Goal: Information Seeking & Learning: Learn about a topic

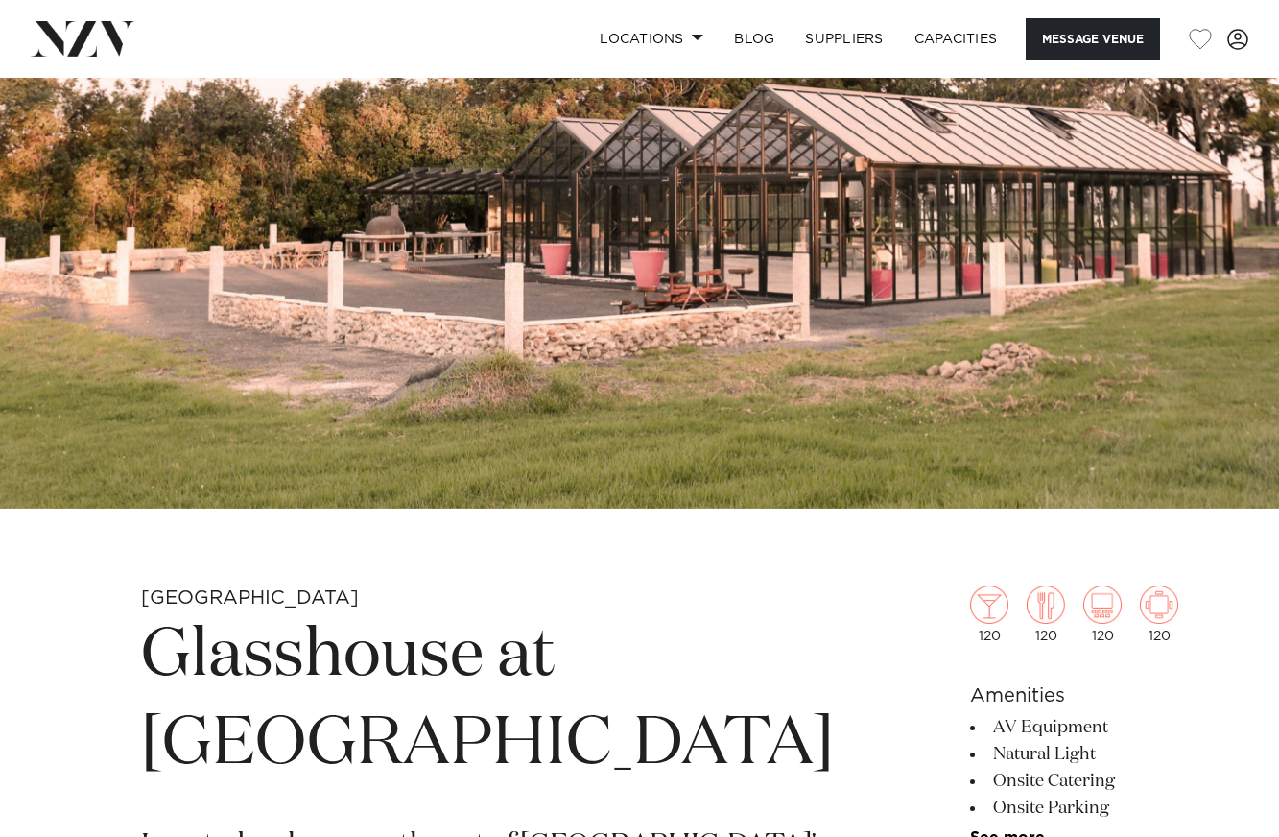
scroll to position [168, 0]
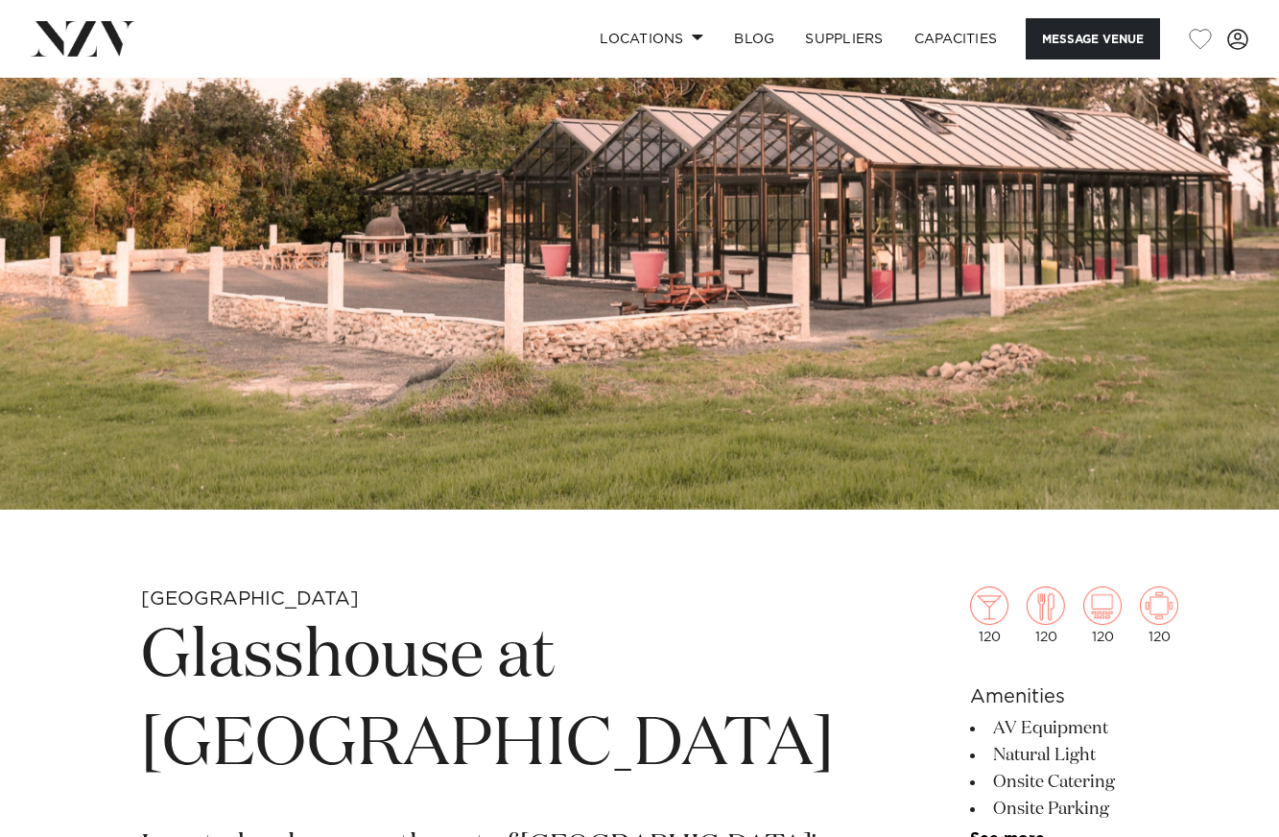
click at [855, 351] on img at bounding box center [639, 210] width 1279 height 600
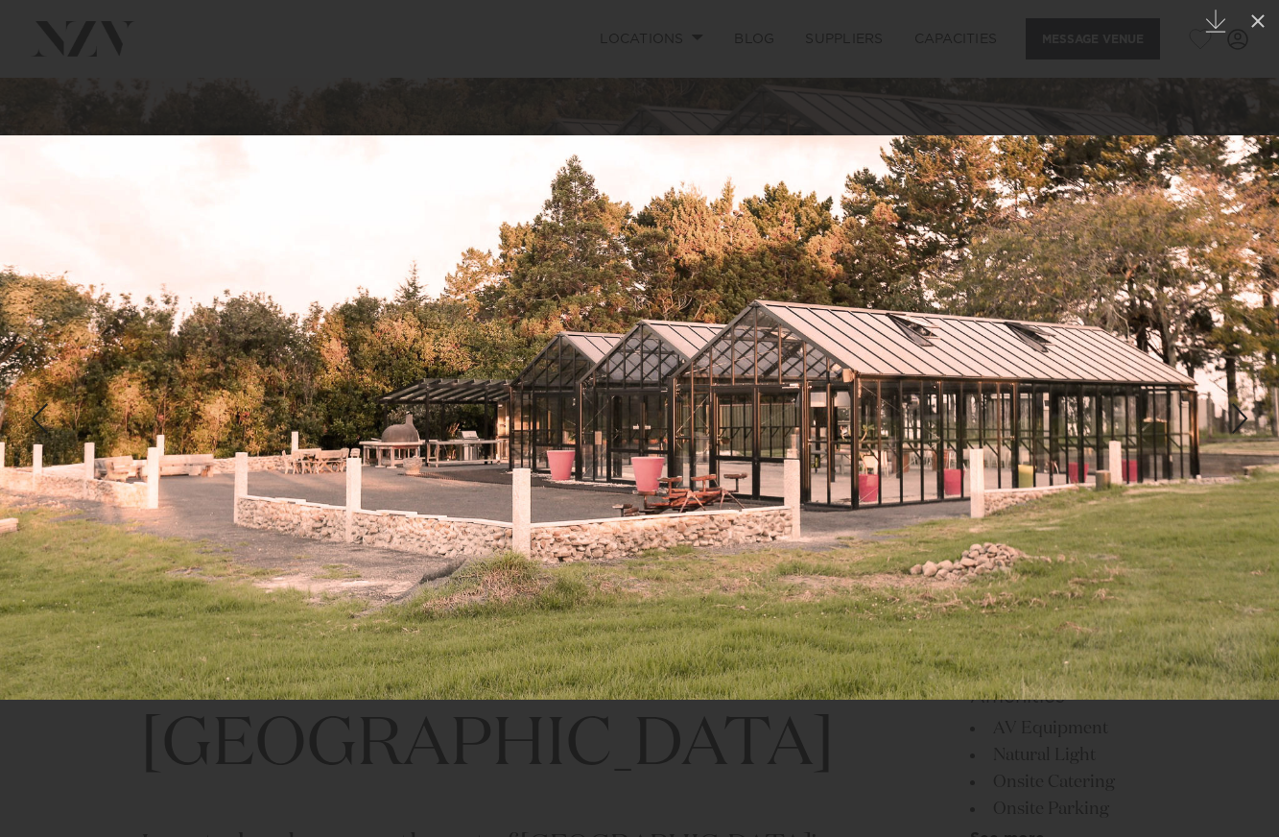
click at [1241, 443] on link at bounding box center [1245, 419] width 67 height 96
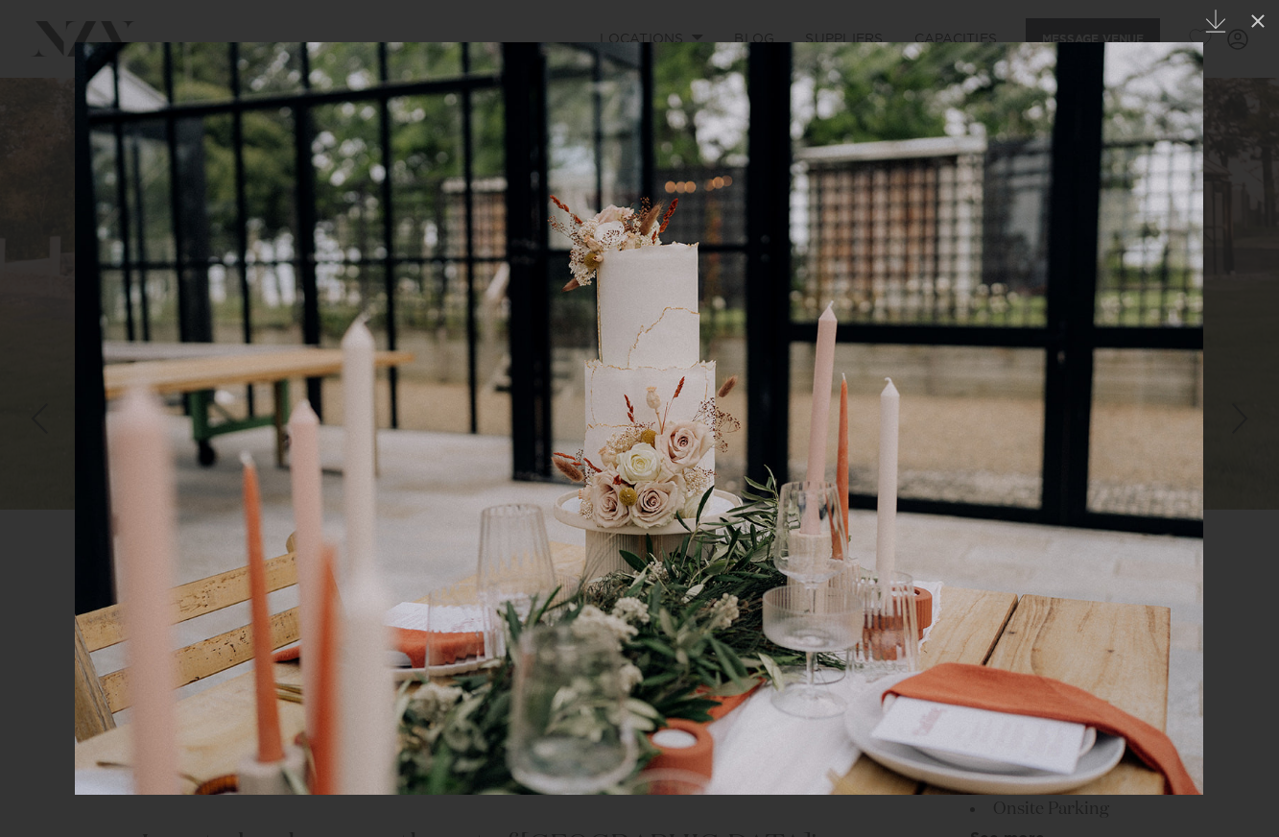
click at [1244, 448] on link at bounding box center [1245, 419] width 67 height 96
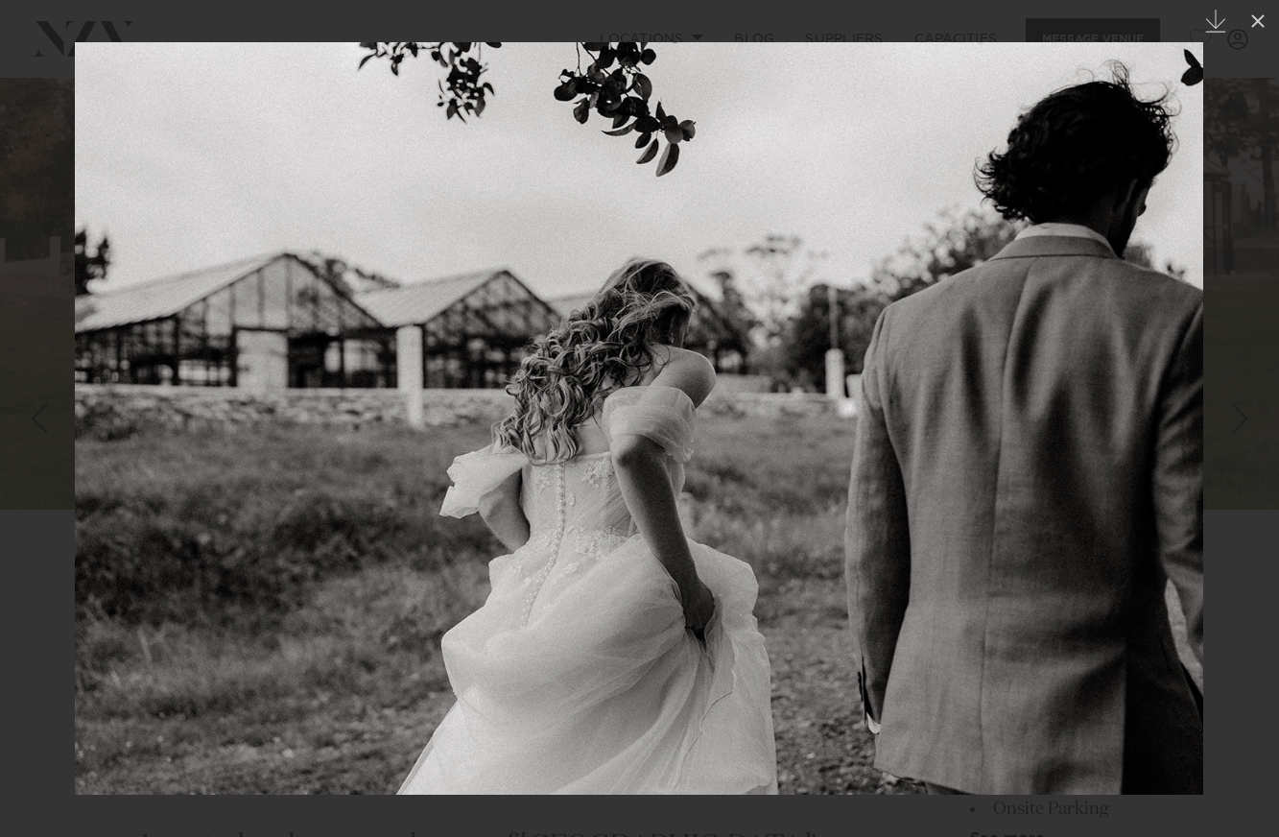
click at [1244, 448] on link at bounding box center [1245, 419] width 67 height 96
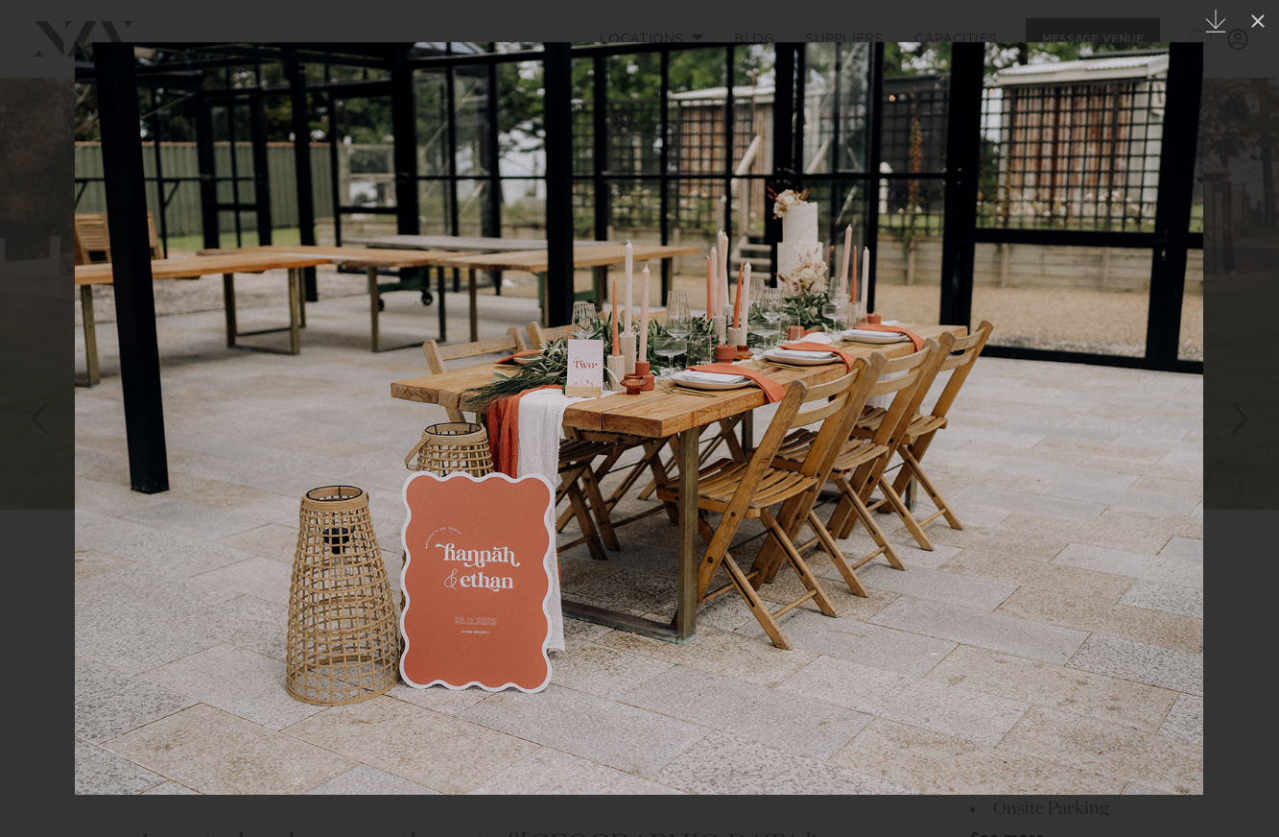
click at [1244, 448] on link at bounding box center [1245, 419] width 67 height 96
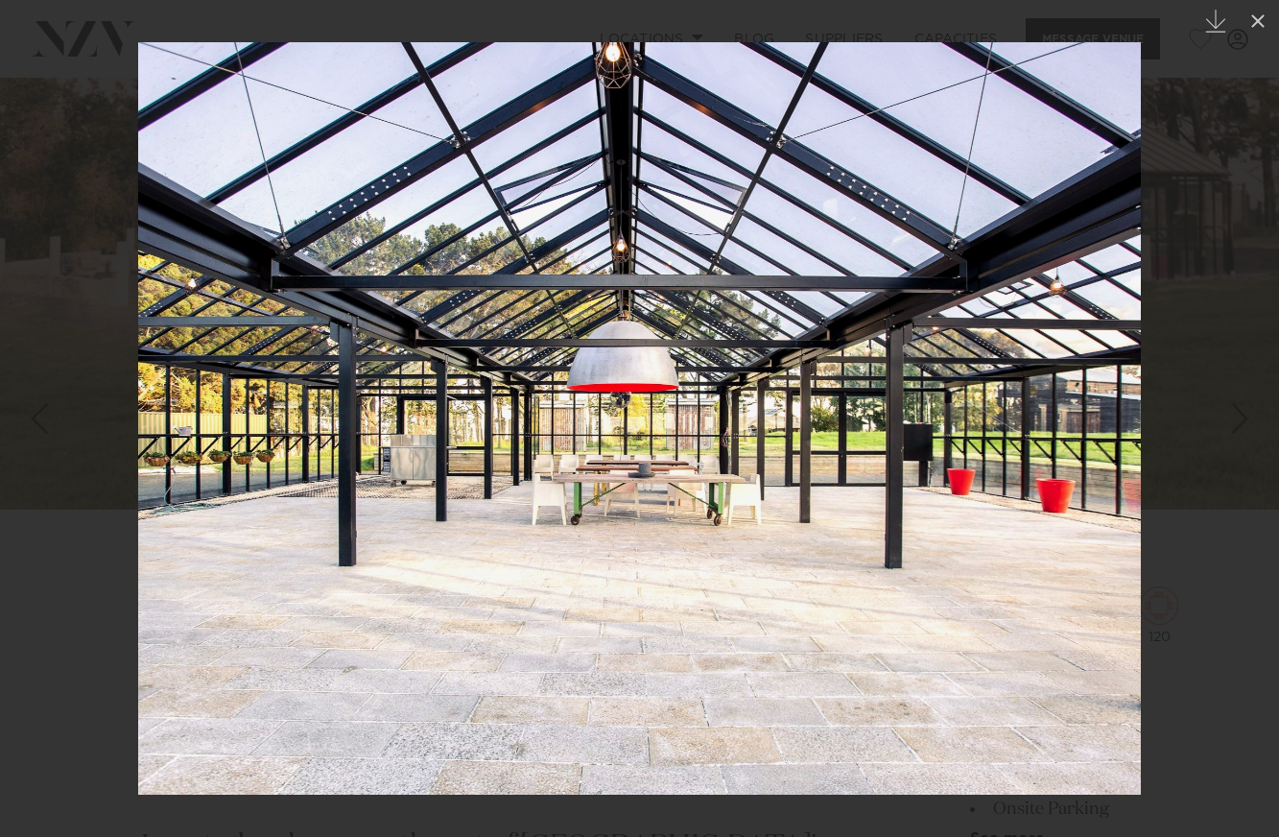
click at [1245, 448] on link at bounding box center [1245, 419] width 67 height 96
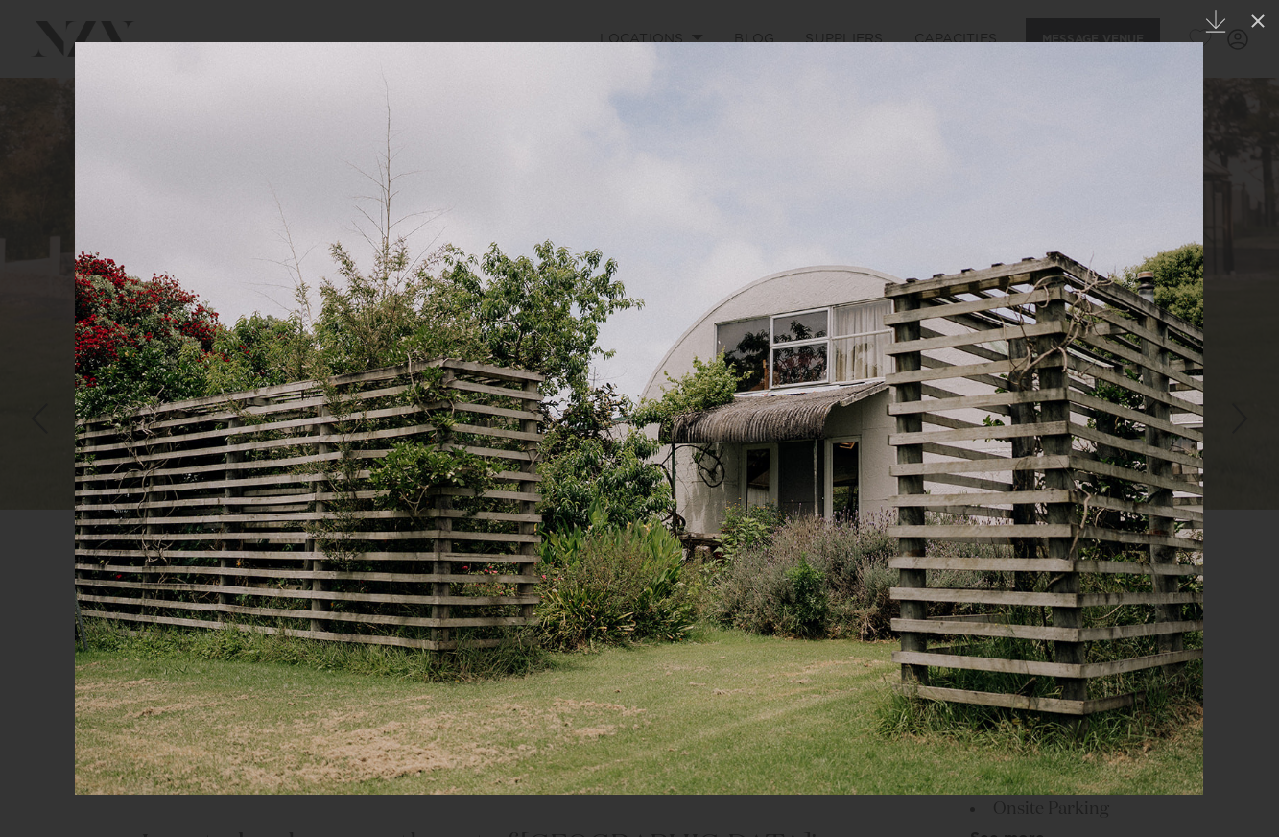
click at [1244, 448] on div "8 / 23 Created with Sketch." at bounding box center [639, 418] width 1279 height 837
click at [1237, 433] on div "Next slide" at bounding box center [1241, 418] width 26 height 36
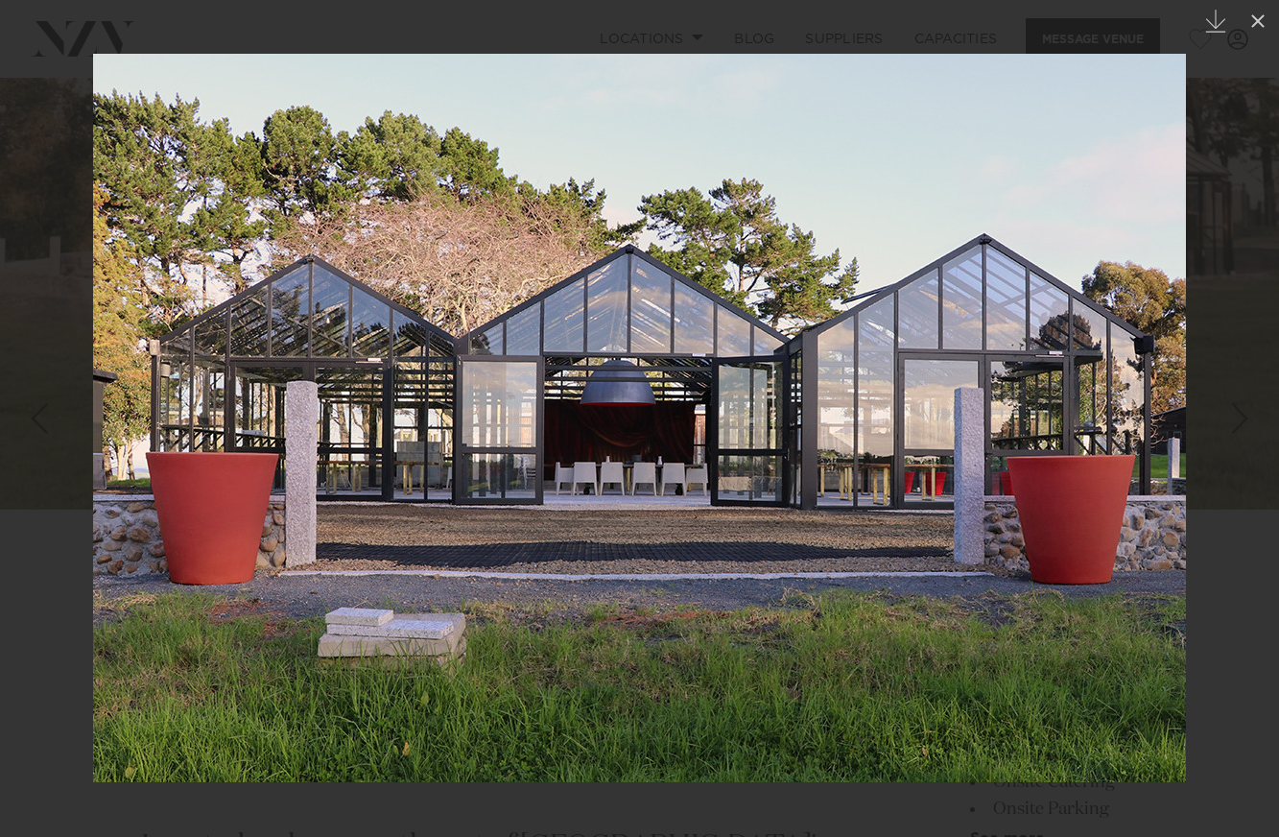
click at [1257, 401] on link at bounding box center [1245, 419] width 67 height 96
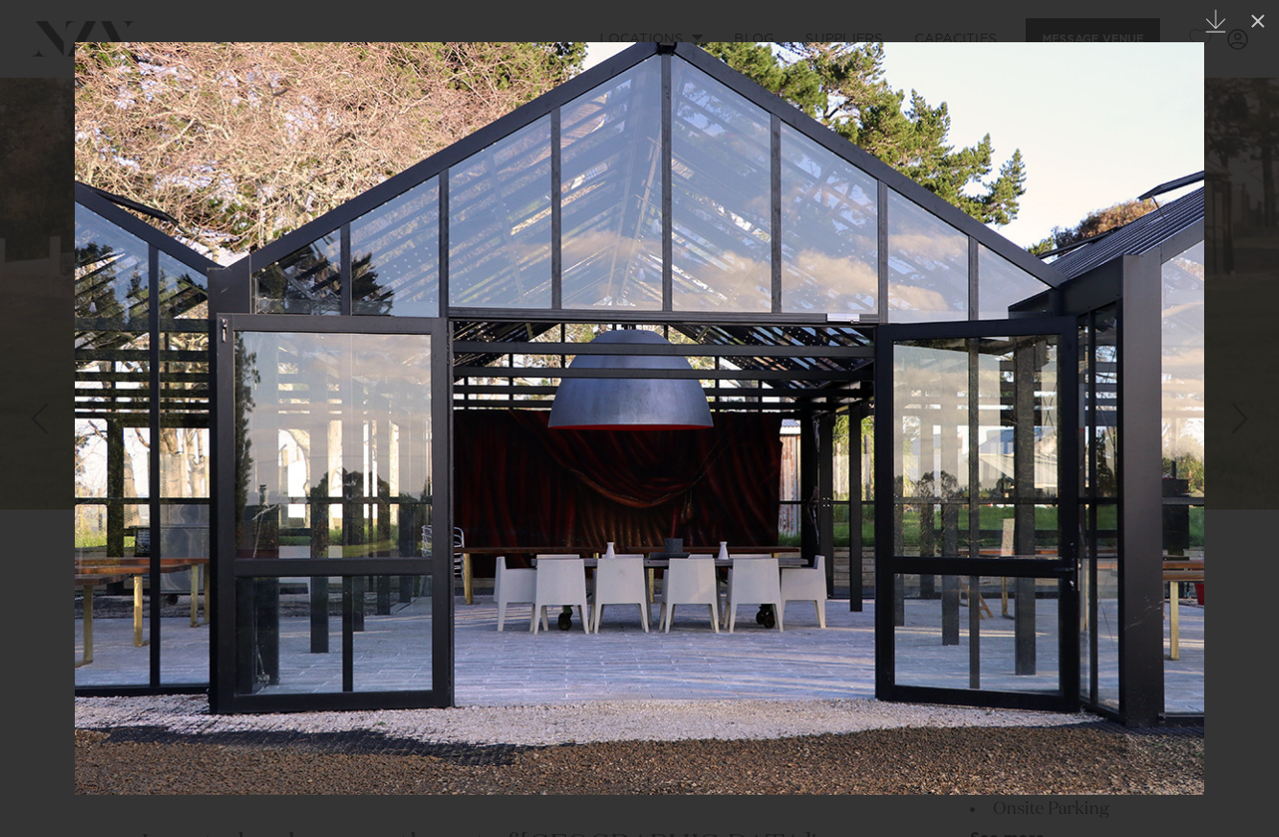
click at [1258, 401] on link at bounding box center [1245, 419] width 67 height 96
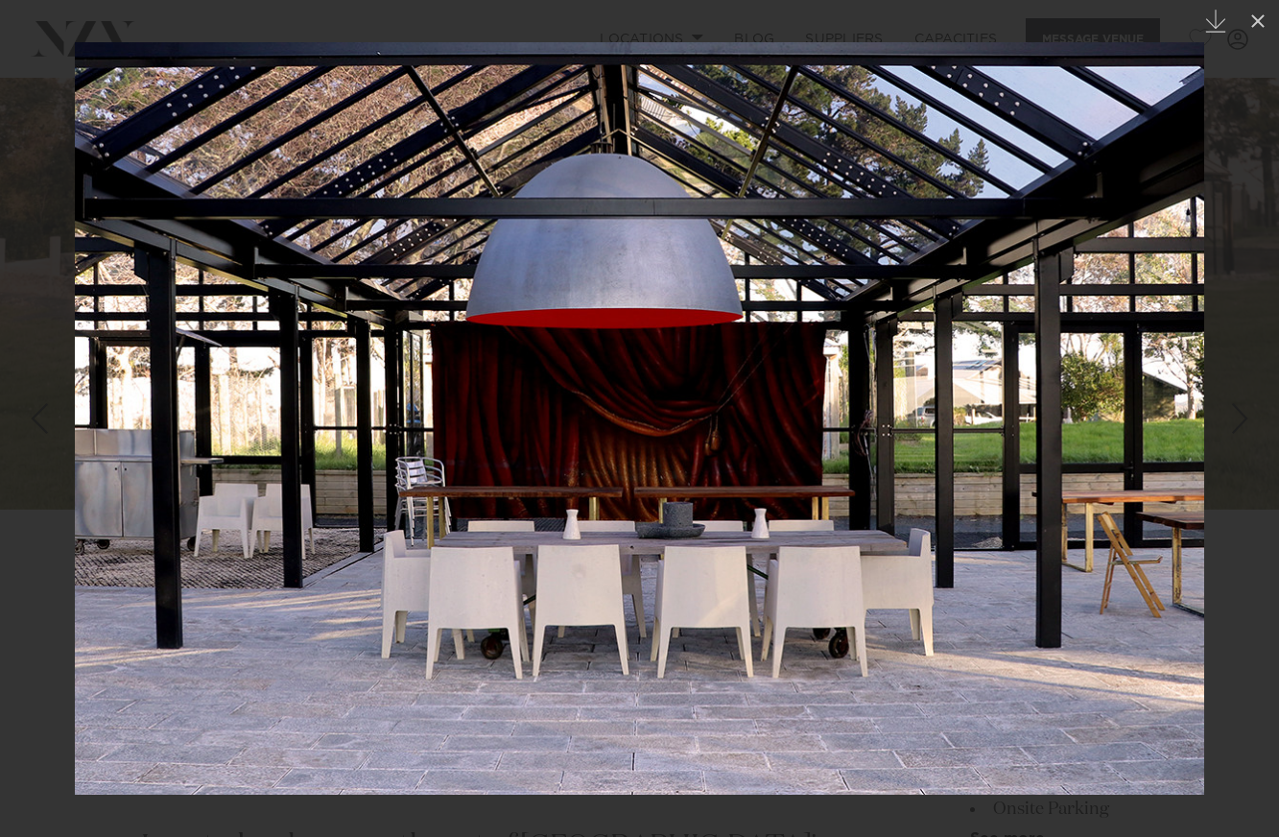
click at [1257, 400] on link at bounding box center [1245, 419] width 67 height 96
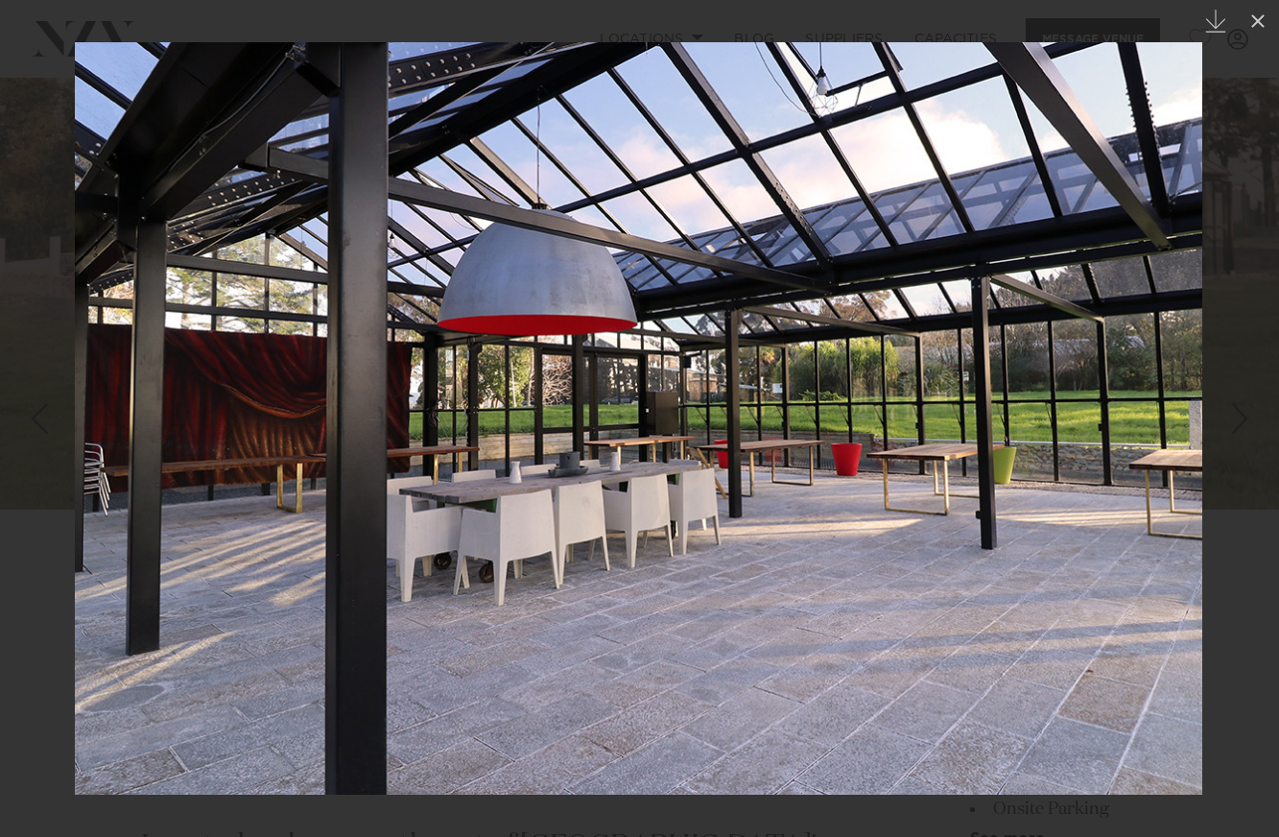
click at [1258, 402] on link at bounding box center [1245, 419] width 67 height 96
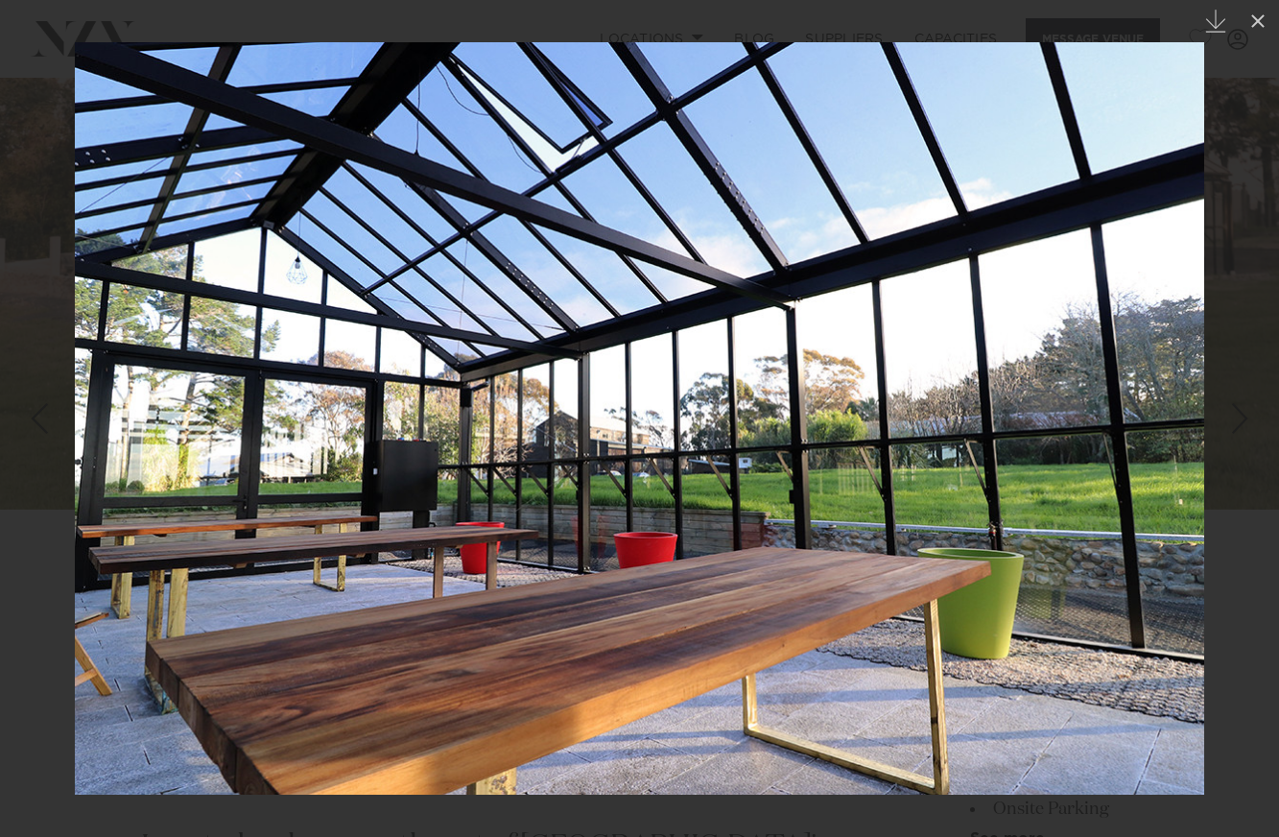
click at [1248, 462] on link at bounding box center [1245, 419] width 67 height 96
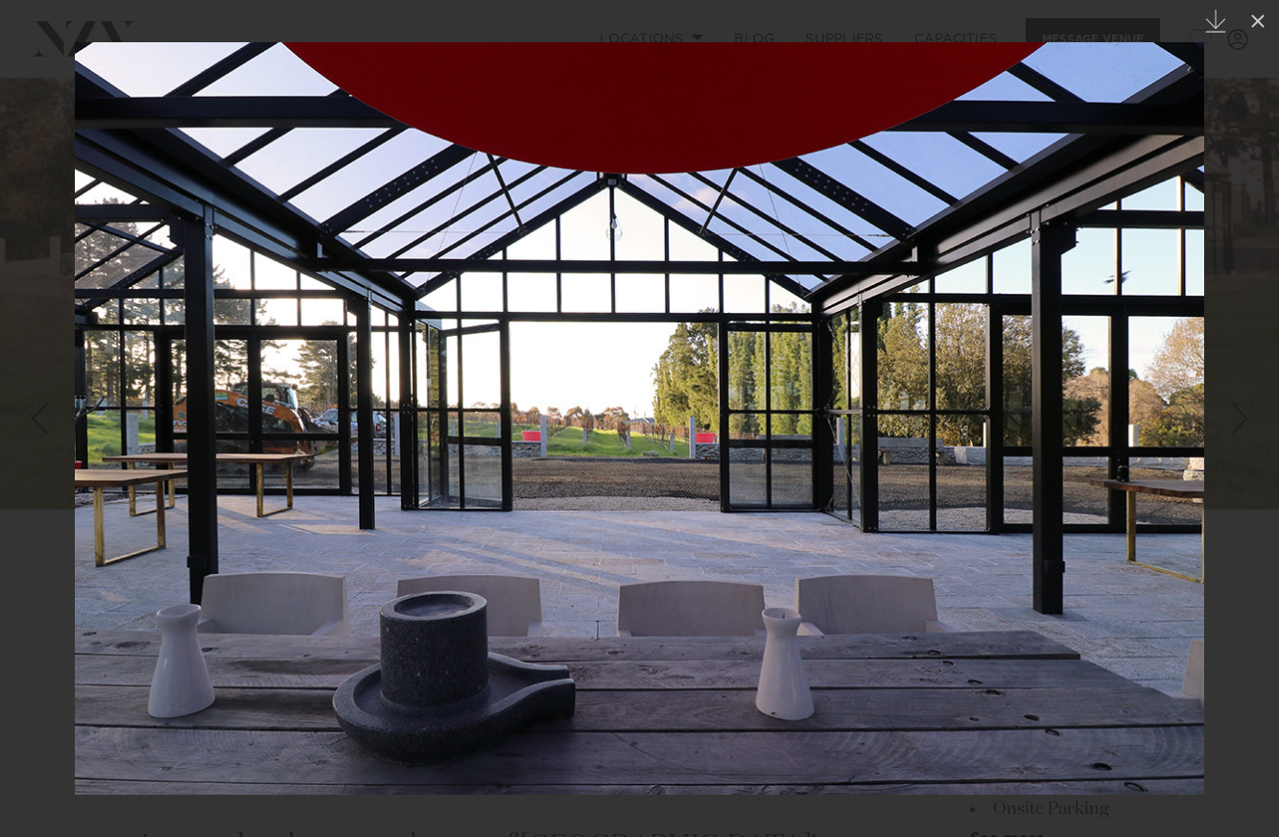
click at [1236, 302] on div at bounding box center [639, 418] width 1279 height 837
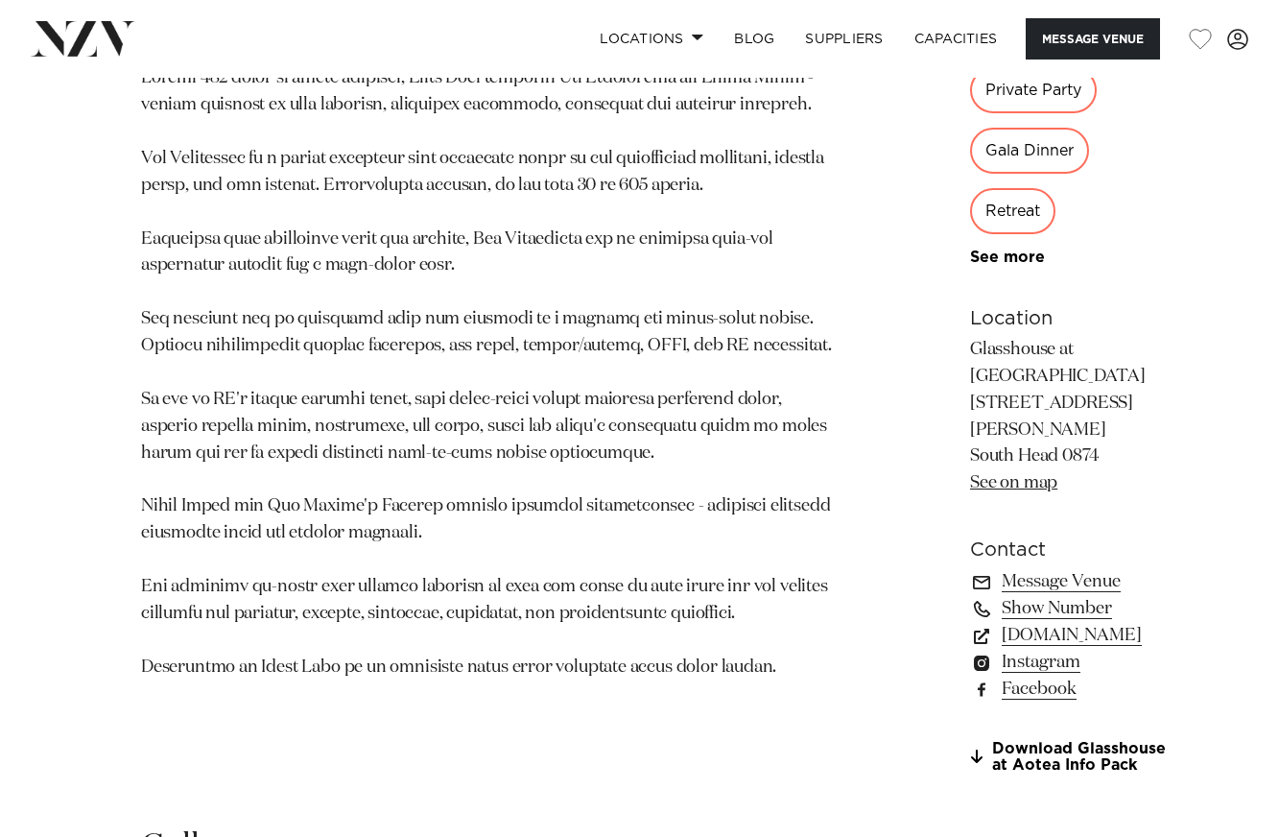
scroll to position [1169, 0]
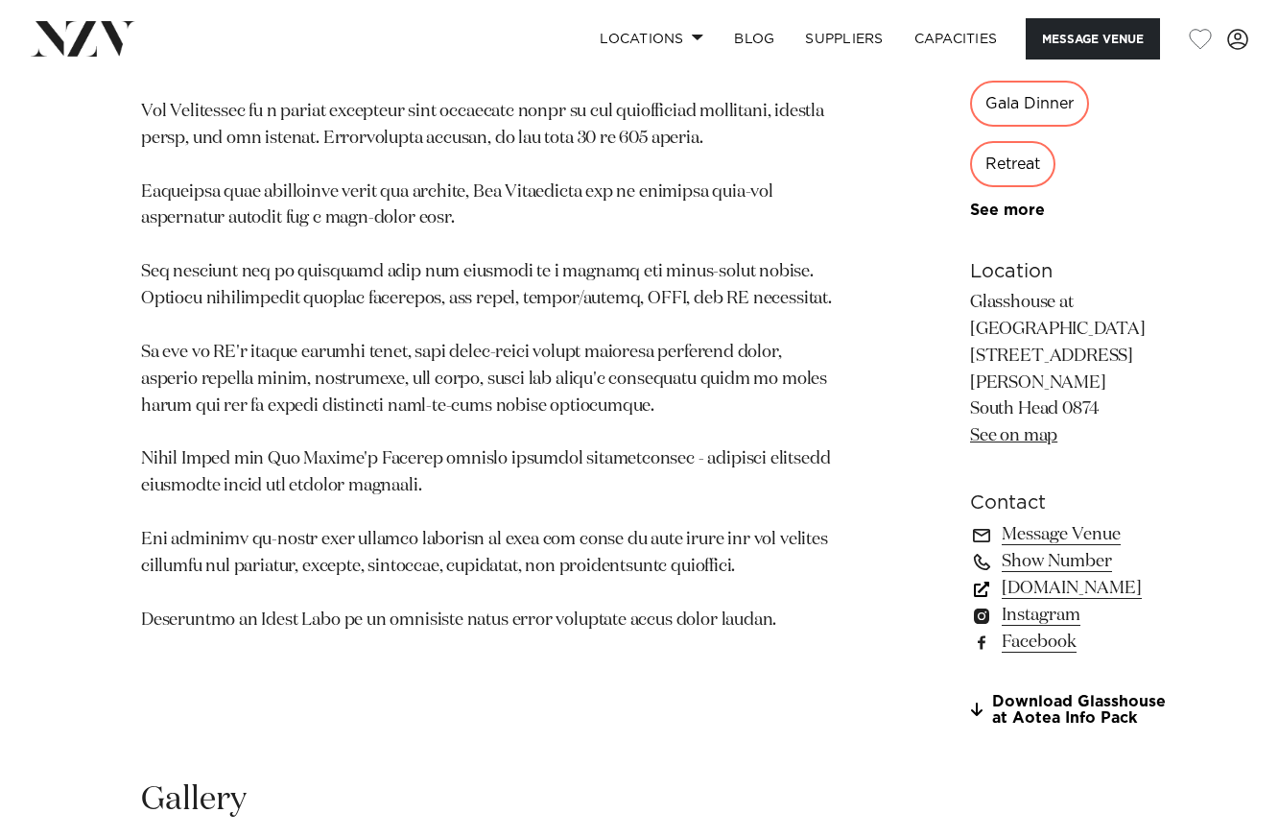
click at [996, 602] on link "[DOMAIN_NAME]" at bounding box center [1074, 588] width 208 height 27
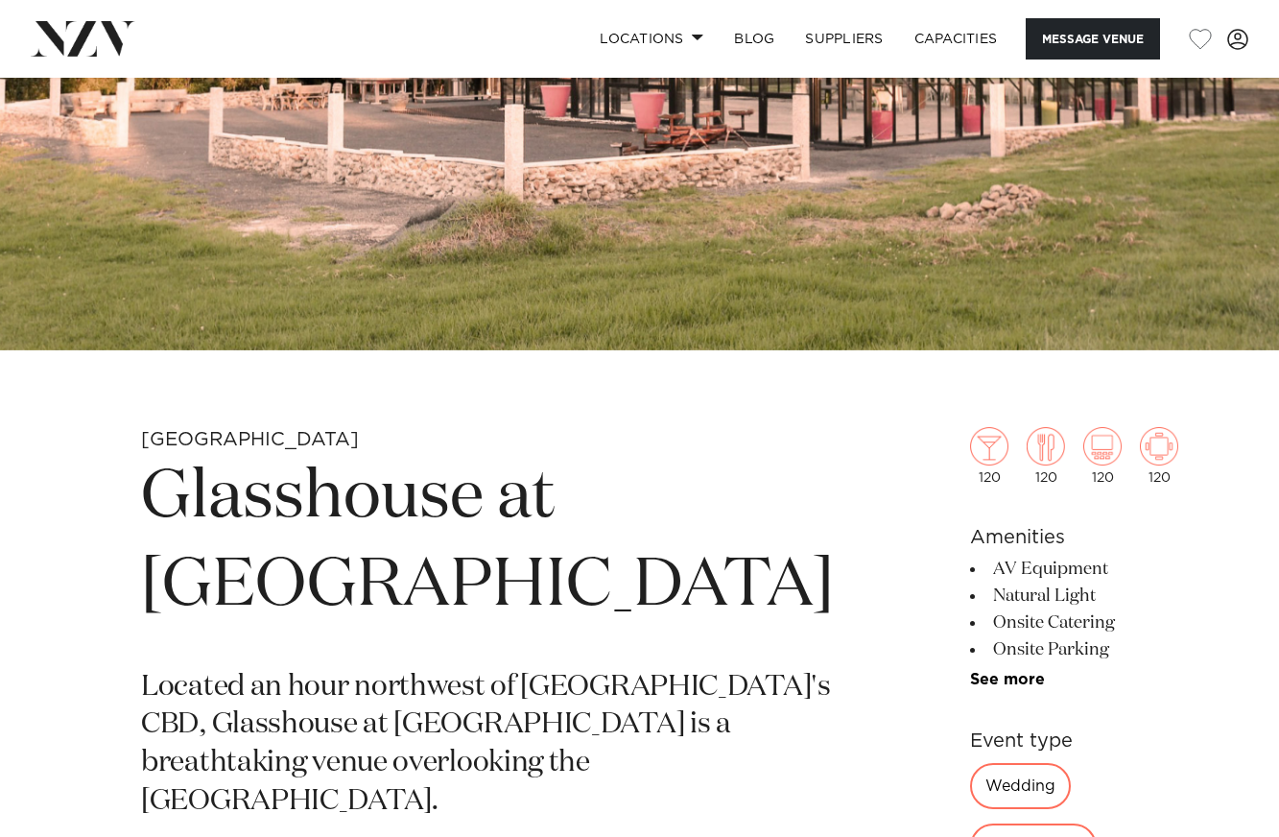
scroll to position [71, 0]
